Goal: Task Accomplishment & Management: Use online tool/utility

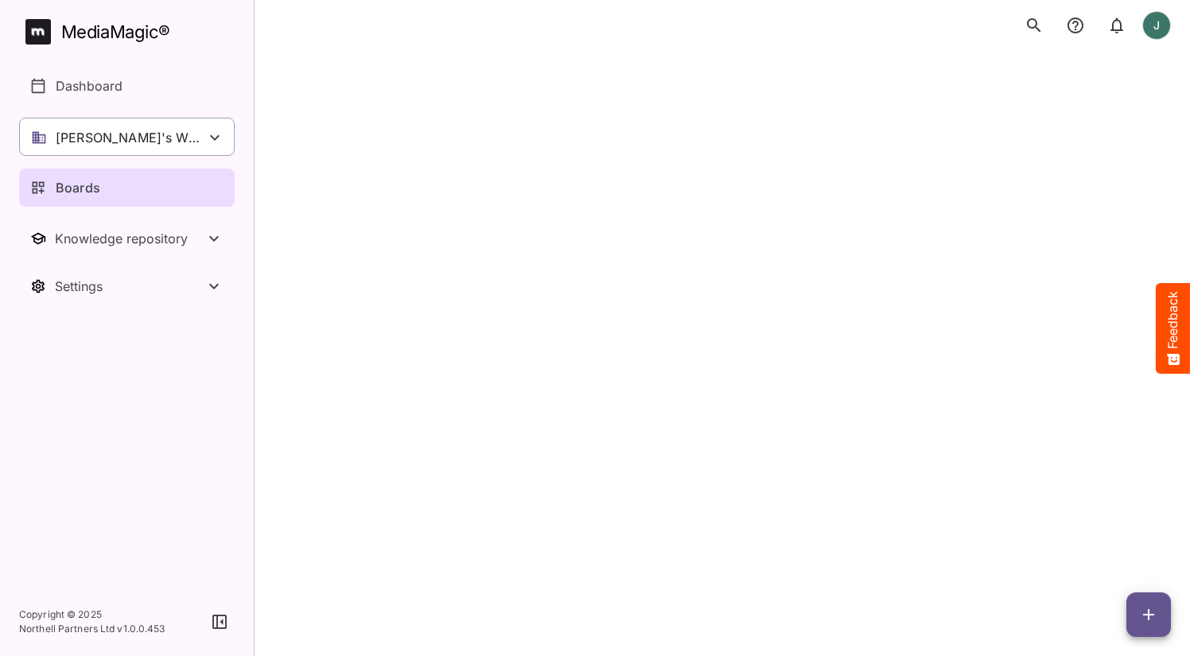
click at [205, 134] on icon at bounding box center [214, 137] width 19 height 19
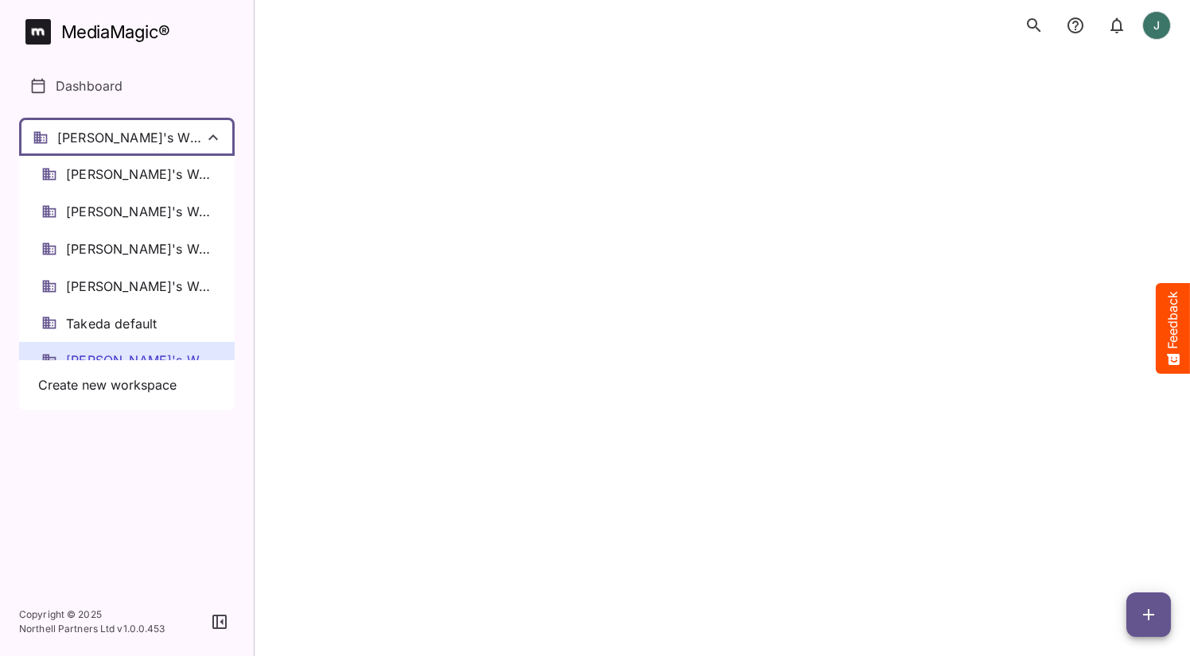
click at [213, 92] on div at bounding box center [595, 328] width 1190 height 656
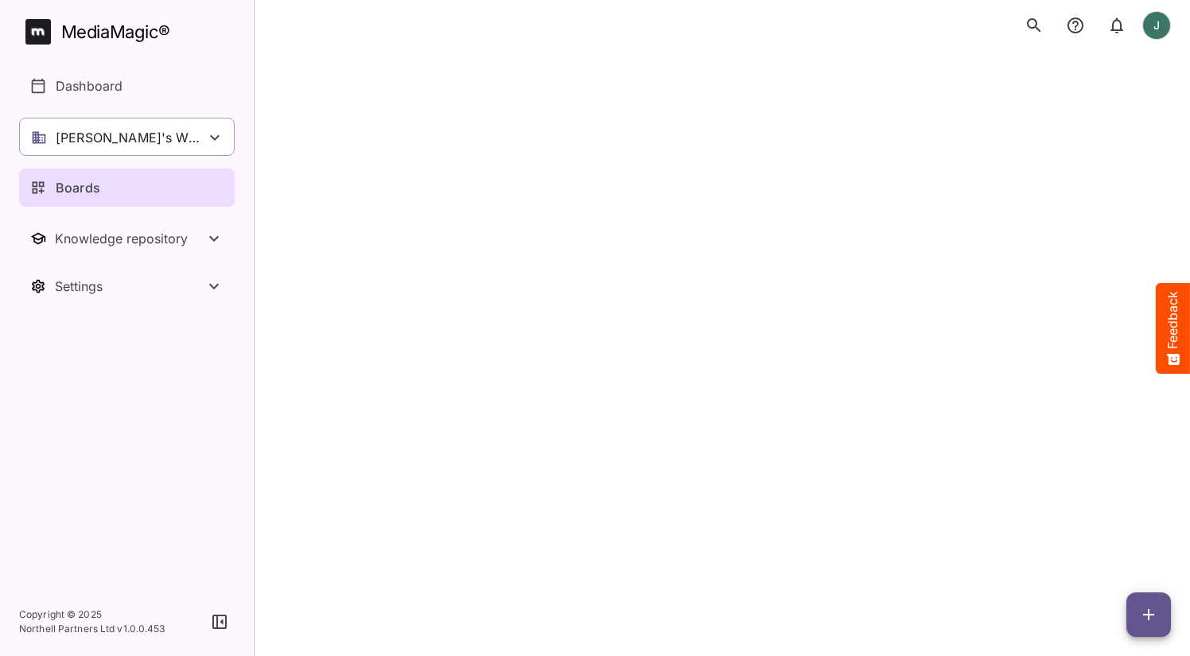
click at [198, 142] on div "[PERSON_NAME]'s Workspace" at bounding box center [126, 137] width 215 height 38
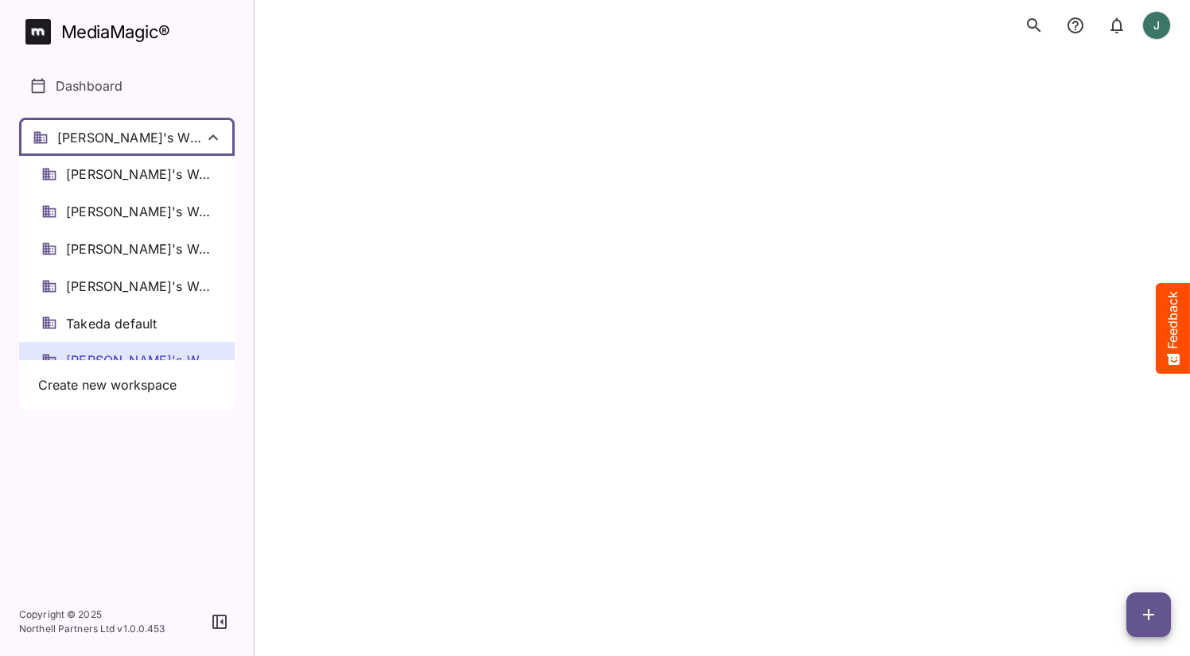
click at [235, 86] on div at bounding box center [595, 328] width 1190 height 656
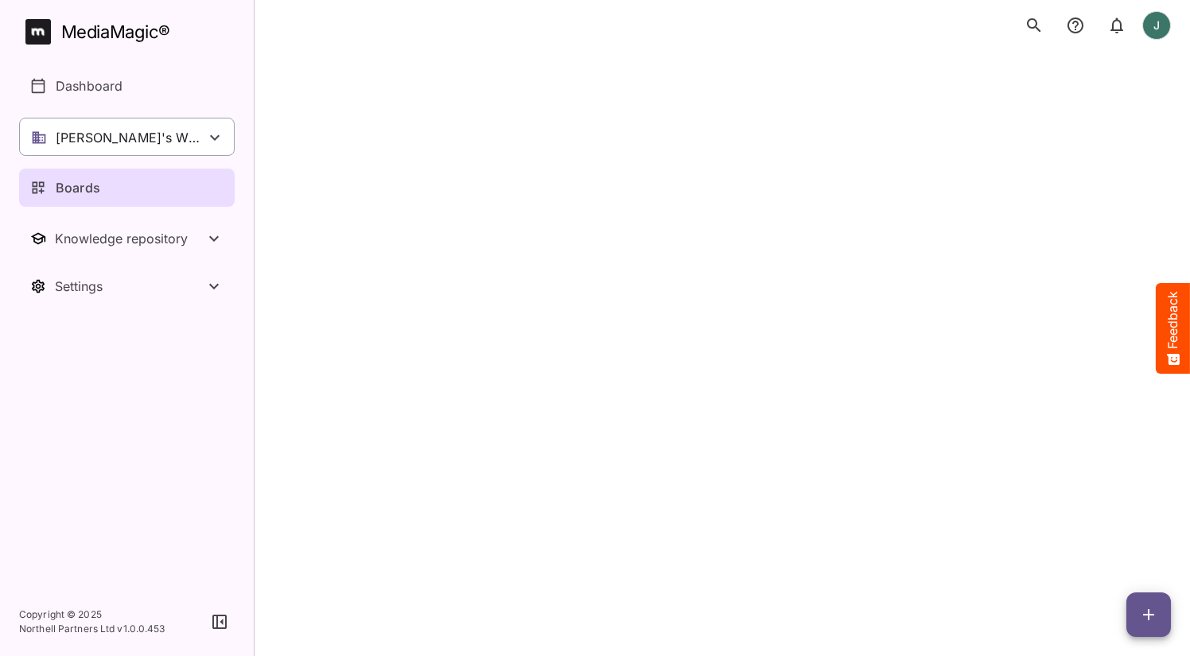
click at [203, 140] on div "[PERSON_NAME]'s Workspace" at bounding box center [126, 137] width 215 height 38
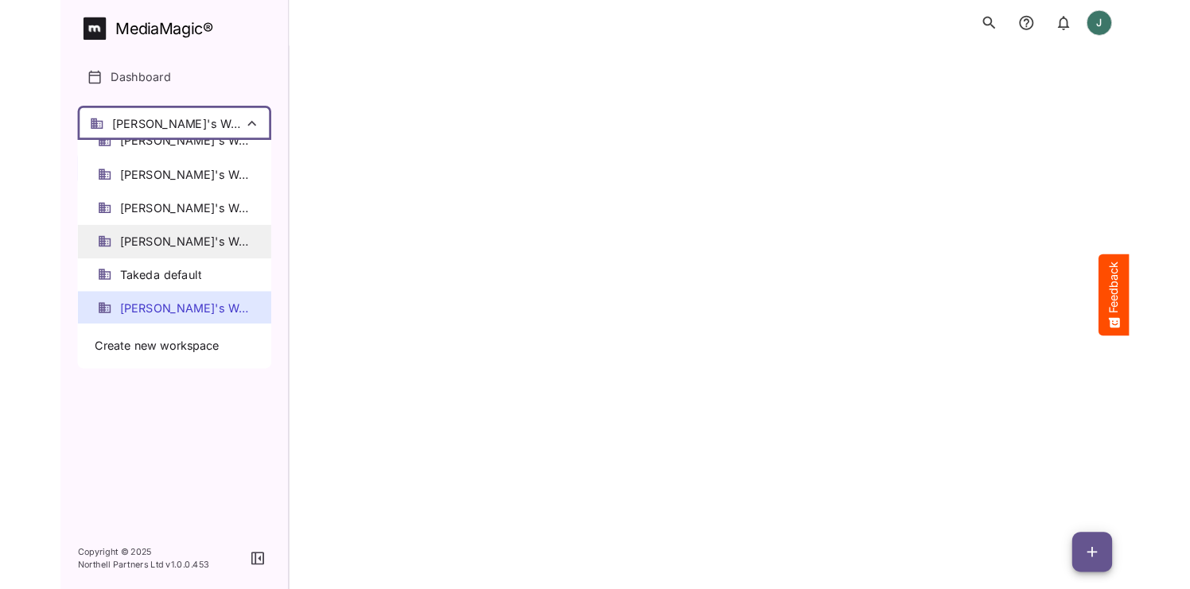
scroll to position [17, 0]
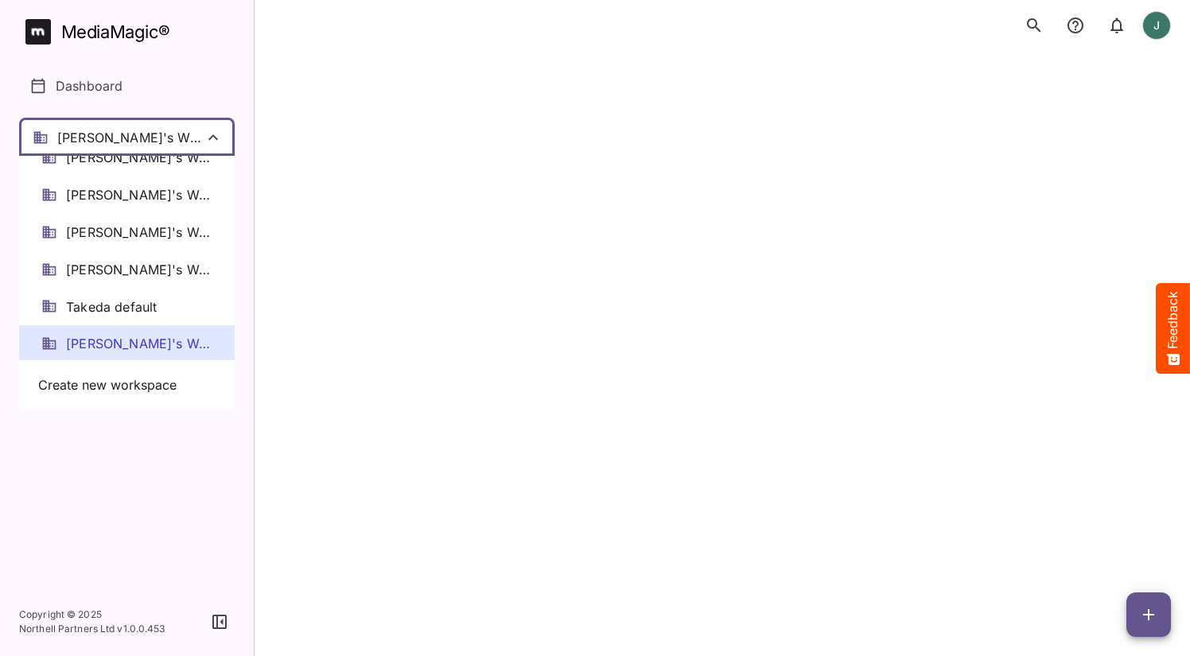
click at [128, 345] on span "[PERSON_NAME]'s Workspace" at bounding box center [139, 344] width 146 height 18
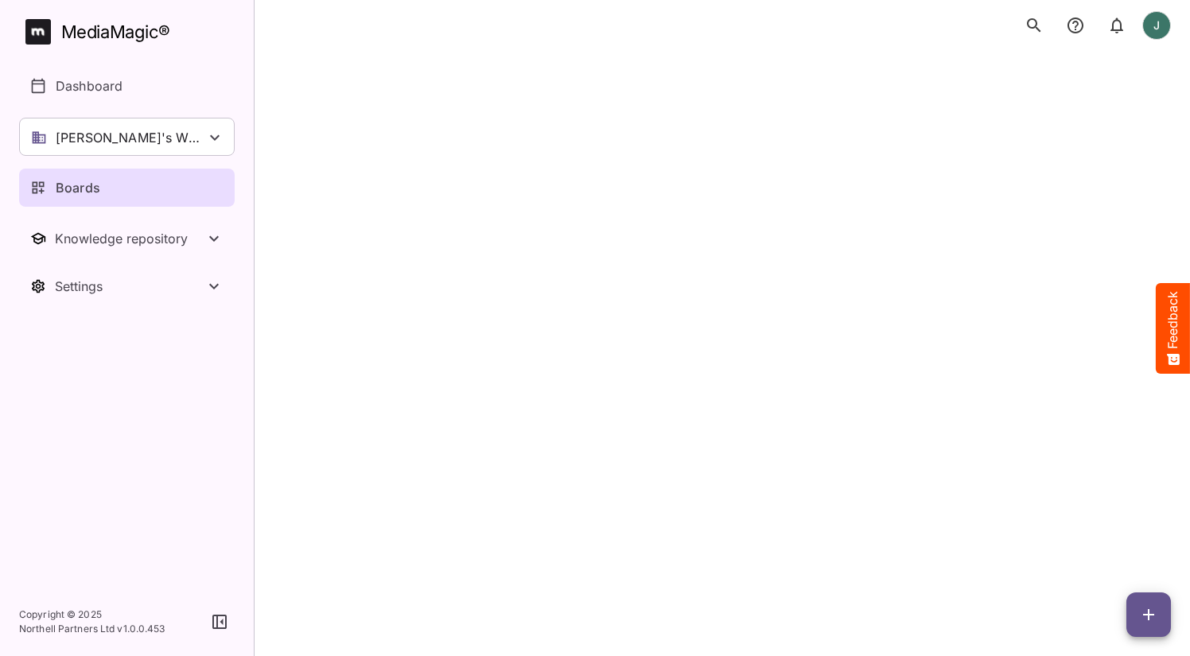
click at [121, 188] on div "Boards" at bounding box center [127, 187] width 195 height 19
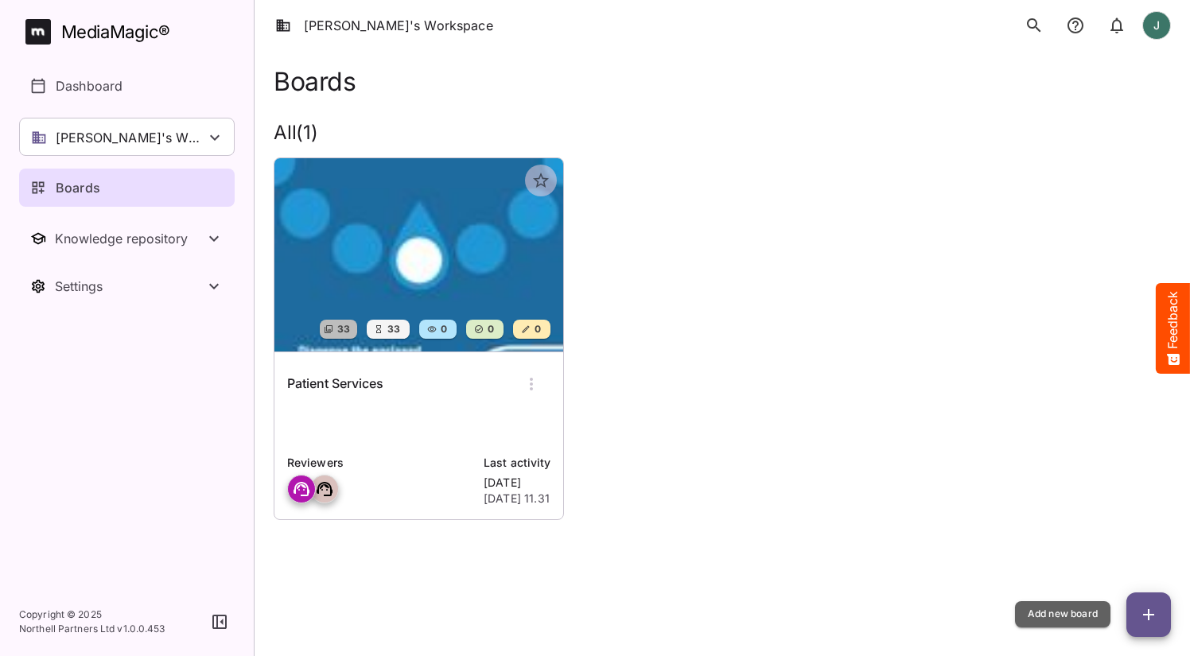
click at [1145, 607] on icon "button" at bounding box center [1148, 614] width 19 height 19
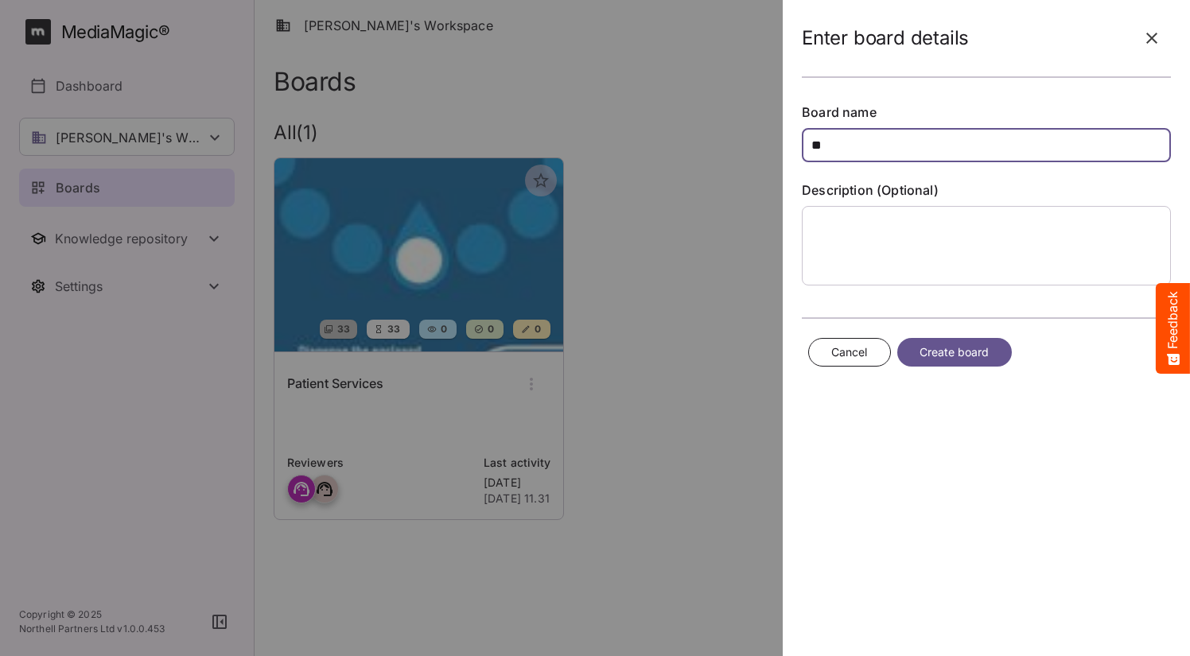
type input "*"
type input "**********"
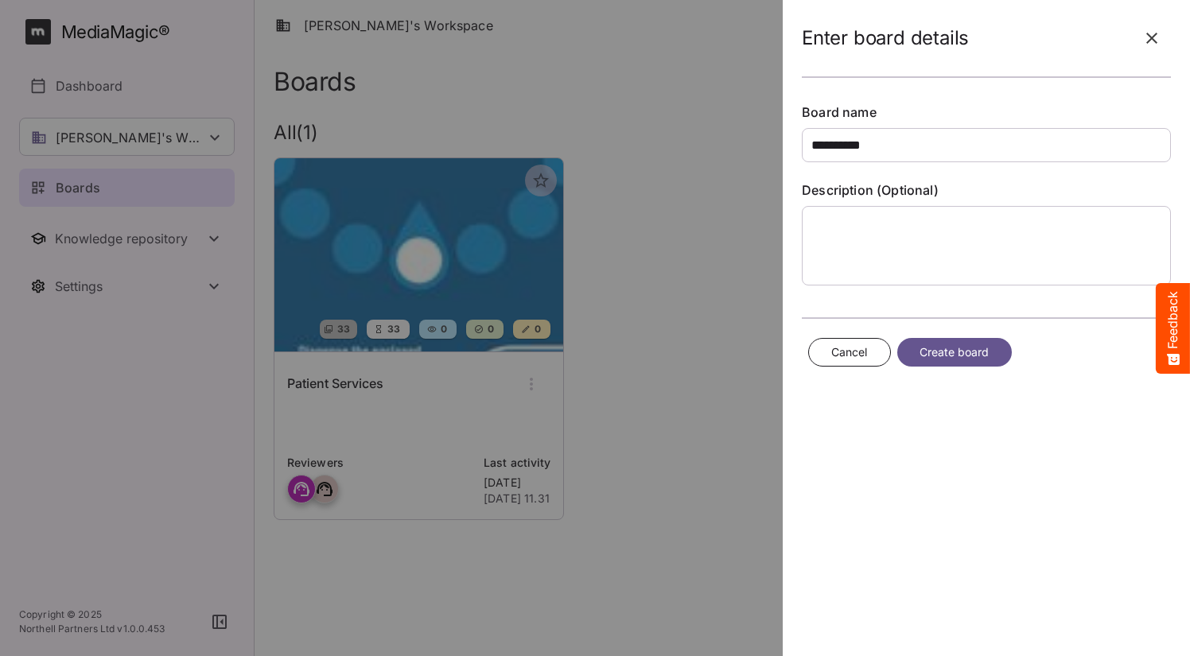
click at [993, 347] on button "Create board" at bounding box center [954, 352] width 114 height 29
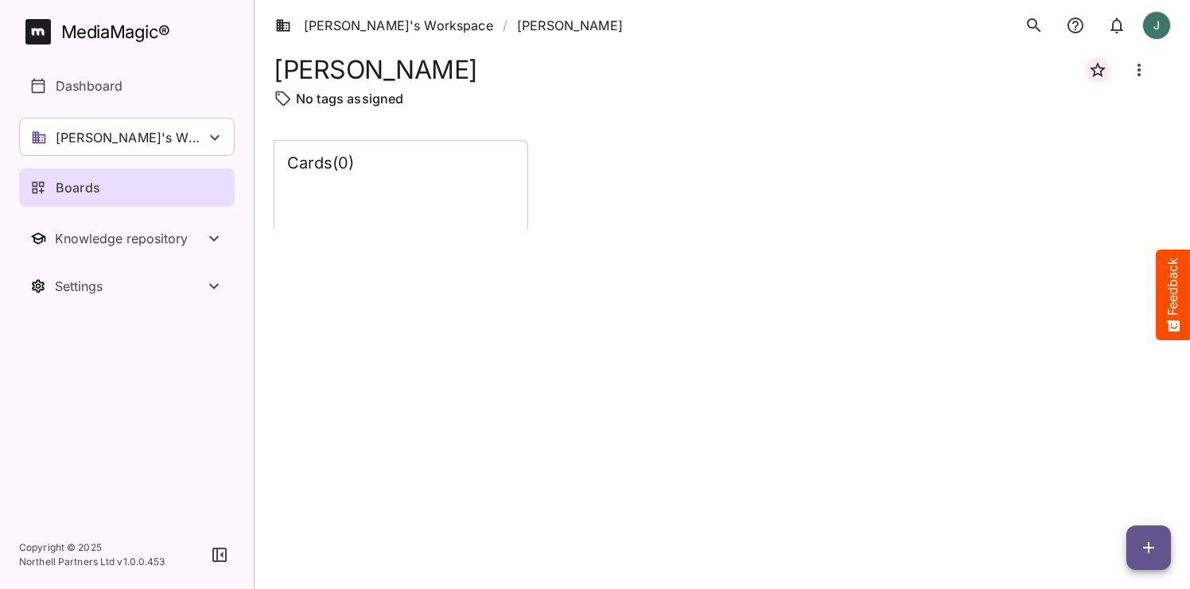
scroll to position [6, 0]
click at [1139, 545] on icon "button" at bounding box center [1148, 547] width 19 height 19
click at [1095, 483] on p "Add new lane" at bounding box center [1108, 481] width 86 height 19
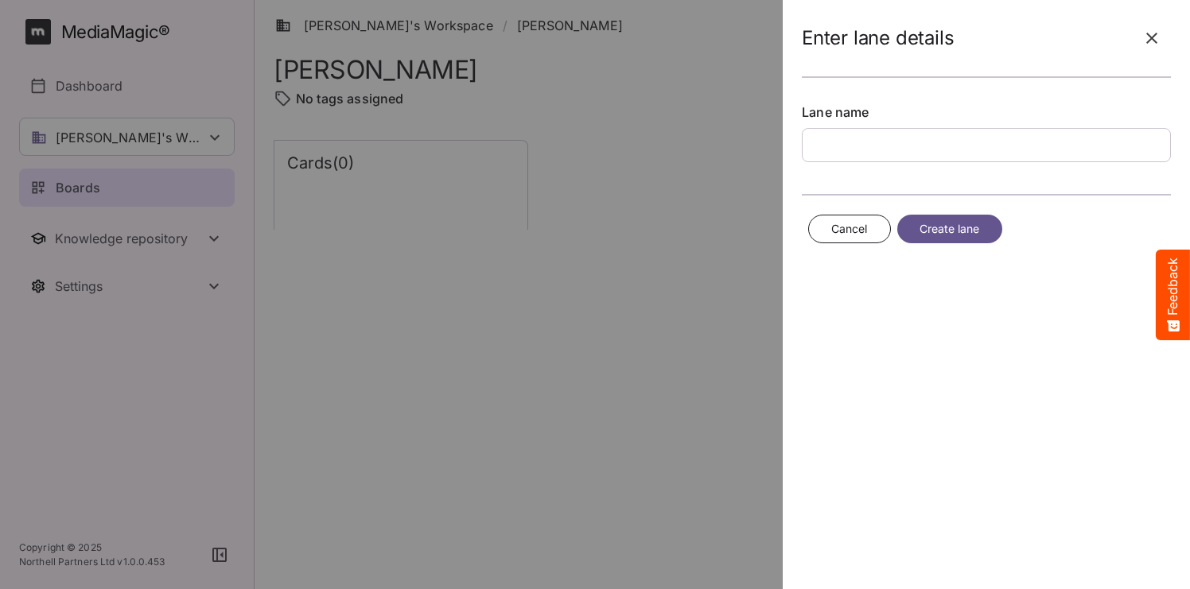
scroll to position [0, 0]
type input "*"
type input "********"
click at [959, 229] on span "Create lane" at bounding box center [949, 229] width 60 height 20
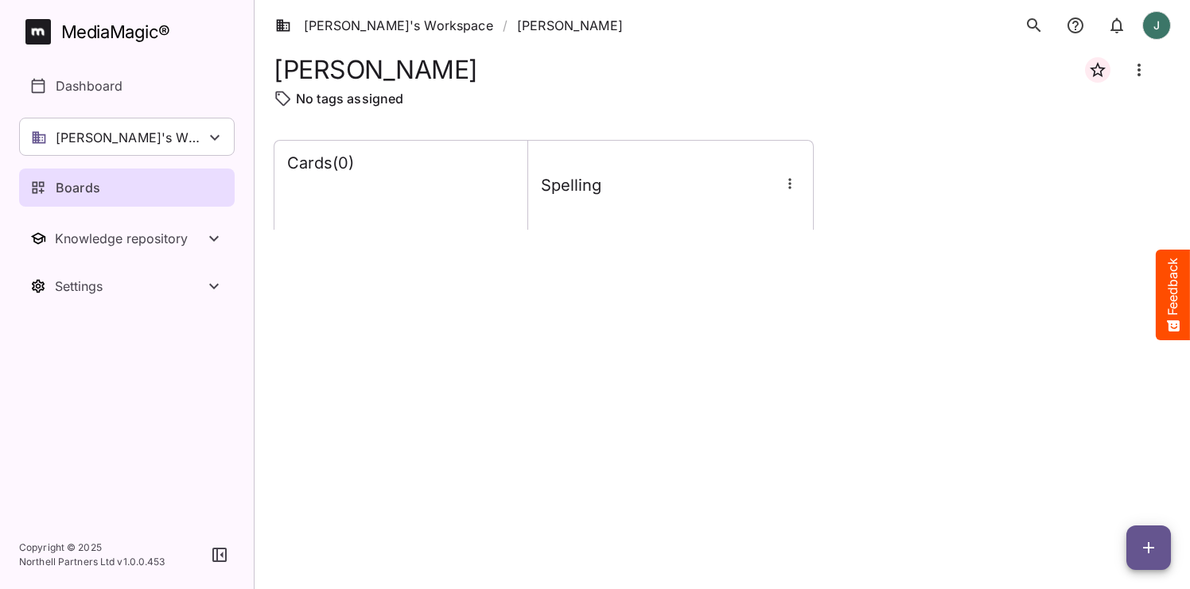
click at [786, 196] on div at bounding box center [789, 185] width 21 height 24
click at [792, 190] on icon "button" at bounding box center [790, 184] width 16 height 16
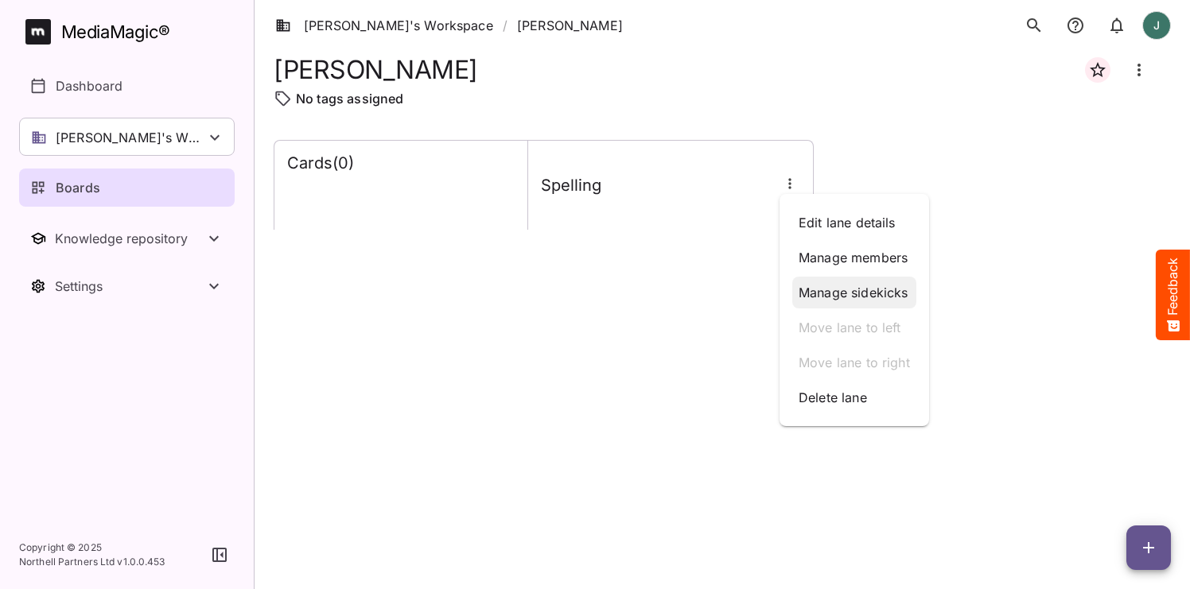
click at [847, 289] on p "Manage sidekicks" at bounding box center [853, 292] width 111 height 19
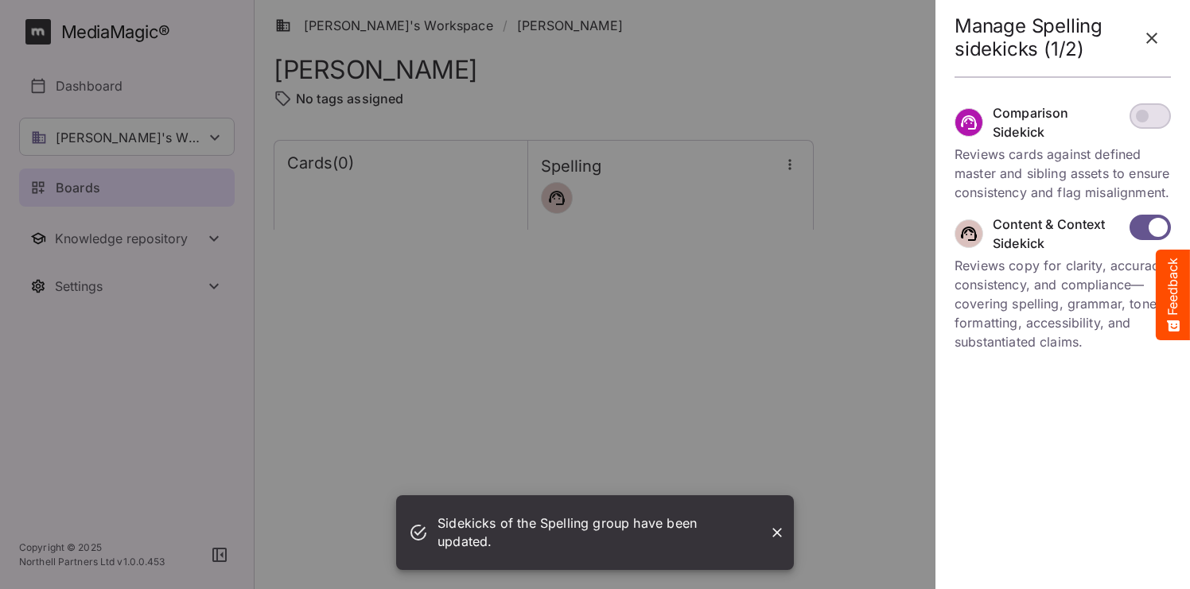
click at [848, 321] on div at bounding box center [595, 294] width 1190 height 589
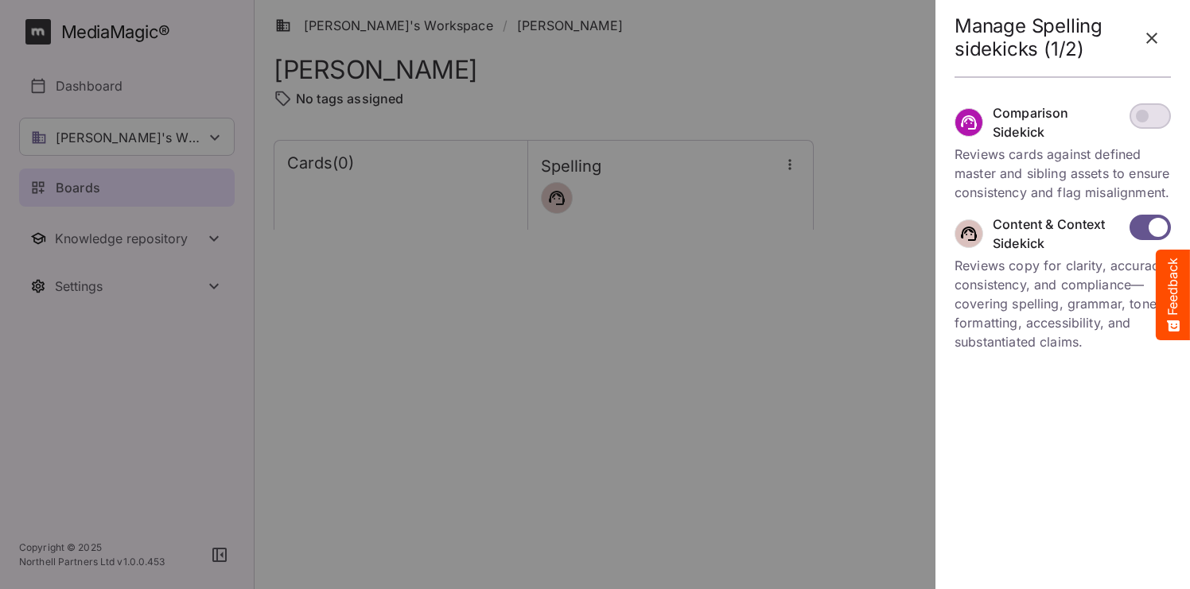
click at [1144, 44] on icon "button" at bounding box center [1151, 38] width 19 height 19
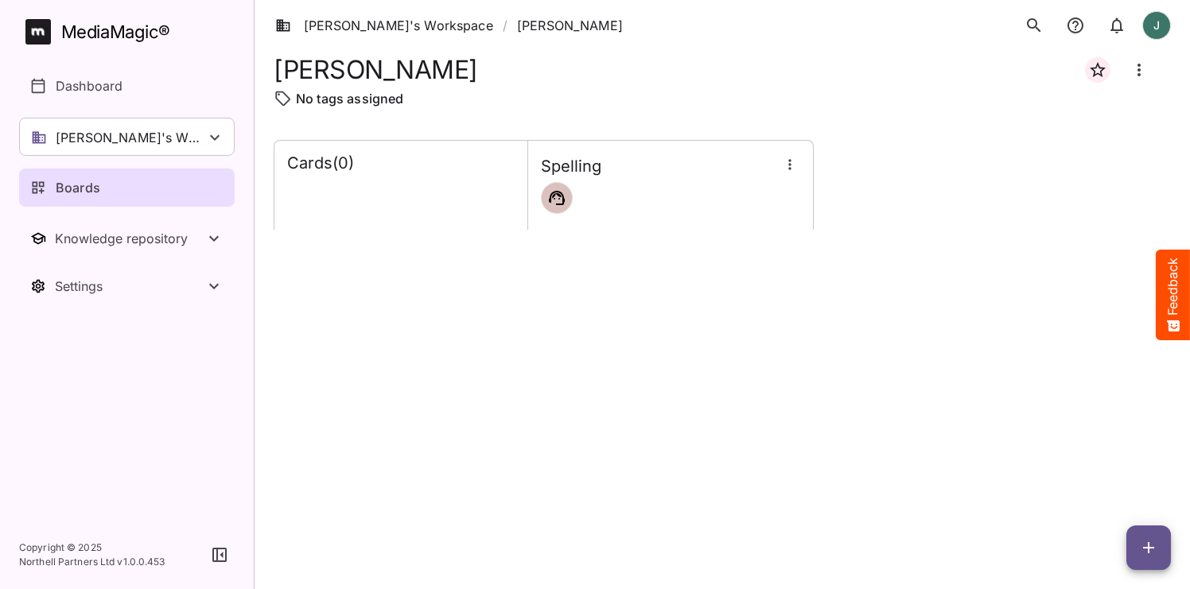
scroll to position [1, 0]
click at [1154, 556] on icon "button" at bounding box center [1148, 547] width 19 height 19
click at [1116, 442] on p "Add new card" at bounding box center [1108, 446] width 86 height 19
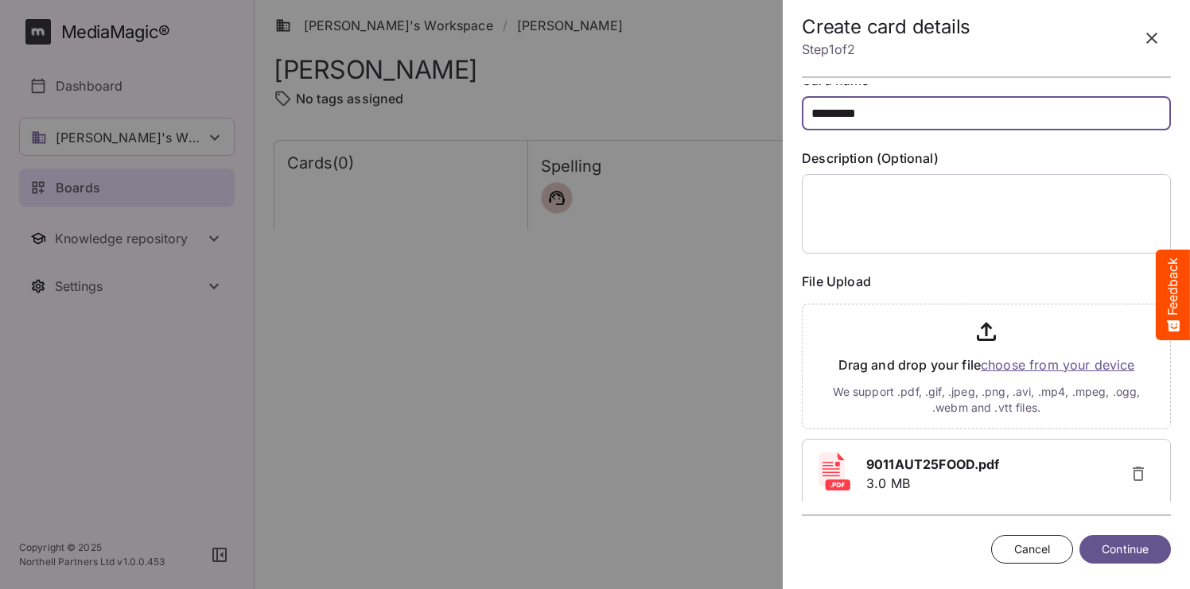
scroll to position [34, 0]
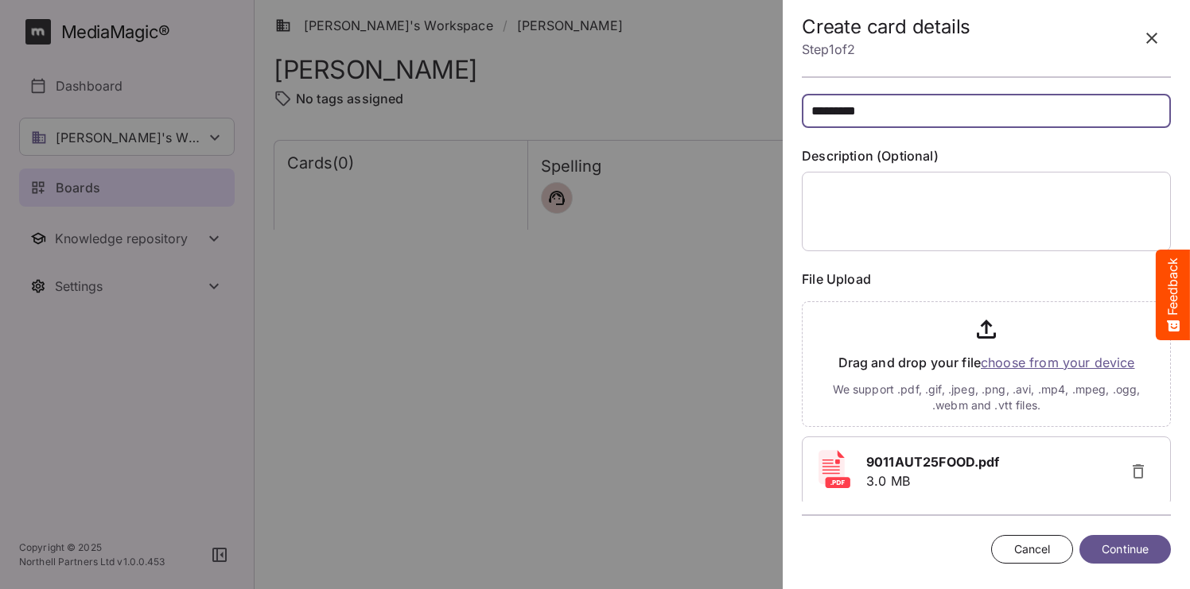
type input "*********"
click at [1131, 551] on span "Continue" at bounding box center [1124, 550] width 47 height 20
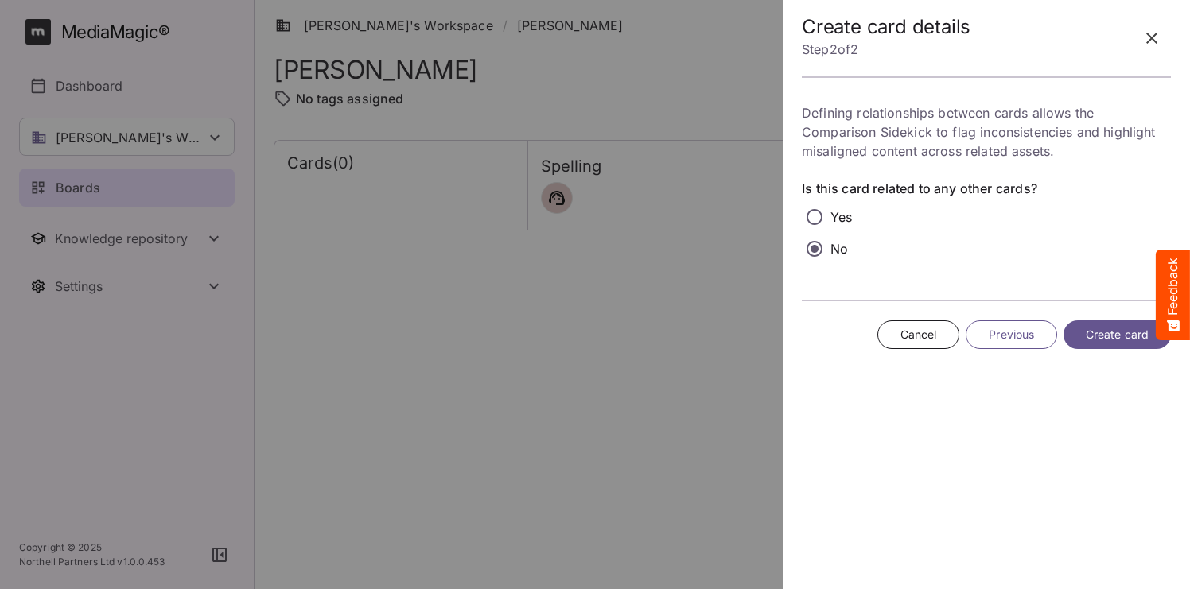
click at [1103, 330] on span "Create card" at bounding box center [1116, 335] width 63 height 20
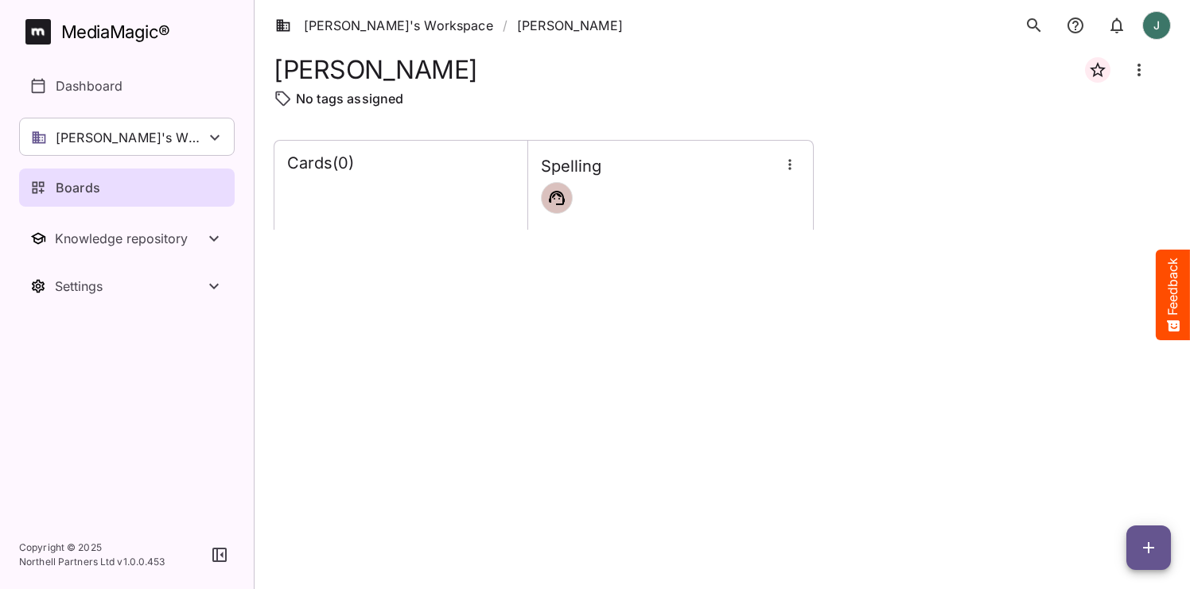
click at [1155, 541] on icon "button" at bounding box center [1148, 547] width 19 height 19
click at [1120, 448] on p "Add new card" at bounding box center [1108, 446] width 86 height 19
click at [540, 312] on div "Cards ( 0 ) Spelling" at bounding box center [722, 352] width 897 height 424
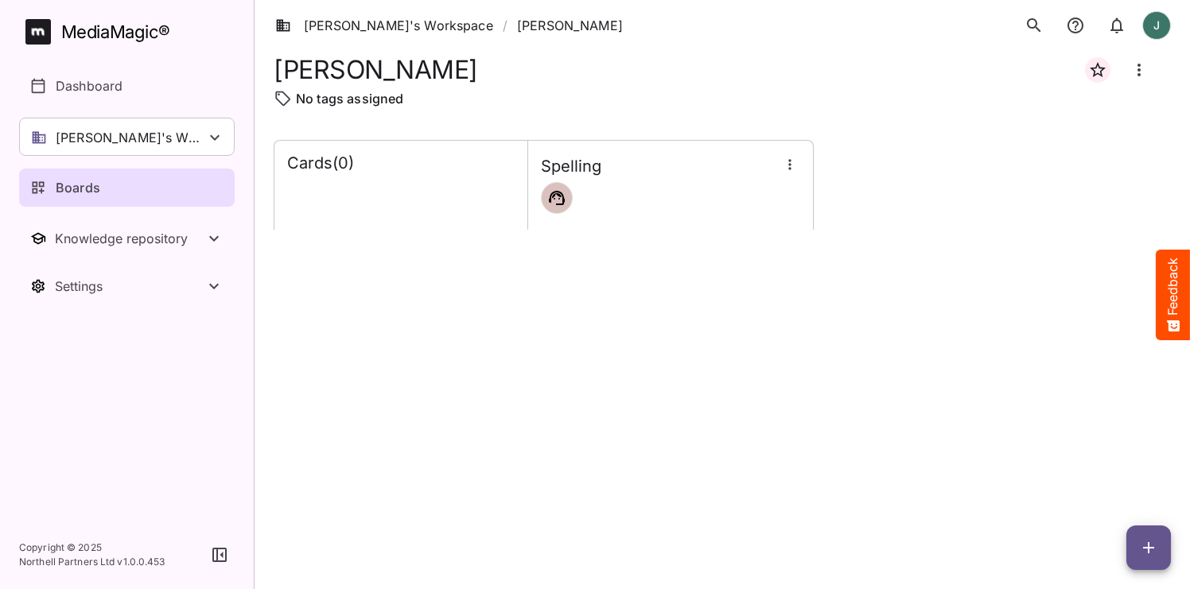
scroll to position [2, 0]
click at [716, 102] on div "No tags assigned" at bounding box center [722, 98] width 897 height 19
click at [1138, 69] on icon "Board more options" at bounding box center [1138, 70] width 3 height 13
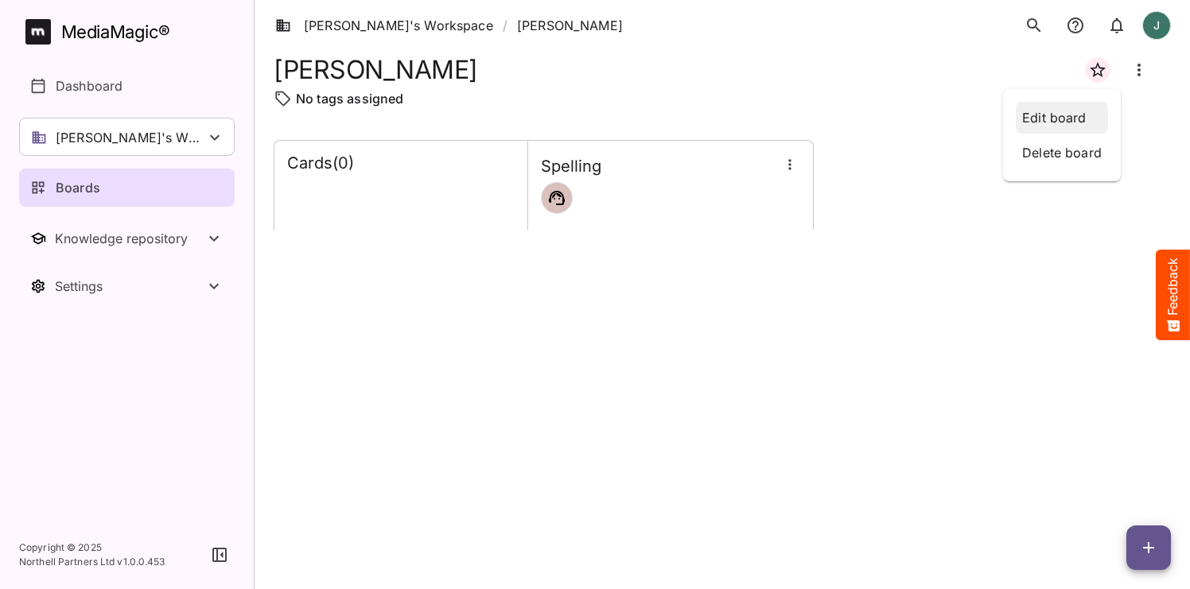
click at [1064, 126] on p "Edit board" at bounding box center [1062, 117] width 80 height 19
click at [1139, 68] on icon "Board more options" at bounding box center [1138, 69] width 19 height 19
click at [1037, 116] on p "Edit board" at bounding box center [1062, 117] width 80 height 19
click at [962, 157] on div "Cards ( 0 ) Spelling" at bounding box center [722, 185] width 897 height 90
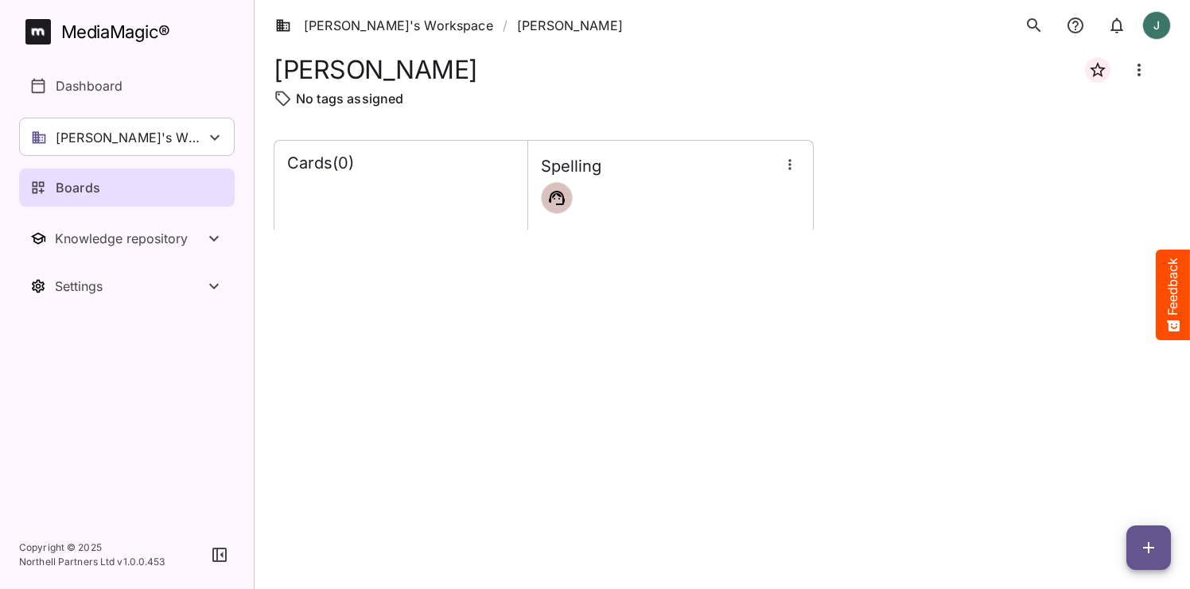
scroll to position [0, 0]
